Goal: Find specific page/section: Find specific page/section

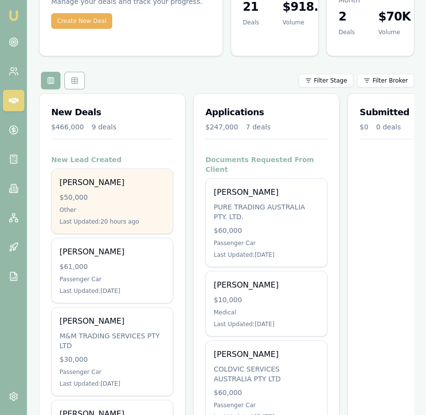
scroll to position [62, 0]
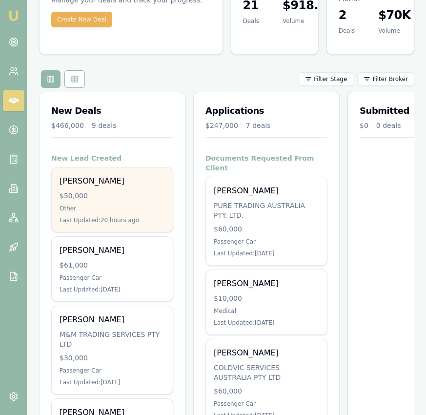
click at [147, 205] on div "Other" at bounding box center [112, 209] width 105 height 8
